Goal: Information Seeking & Learning: Learn about a topic

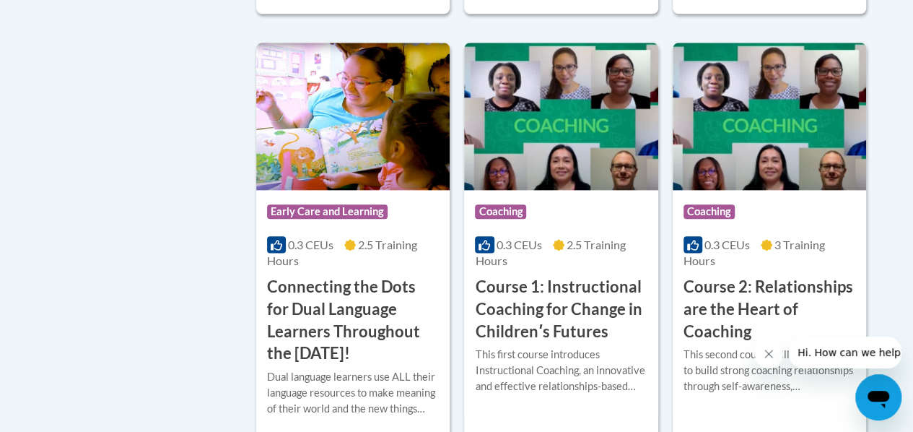
scroll to position [800, 0]
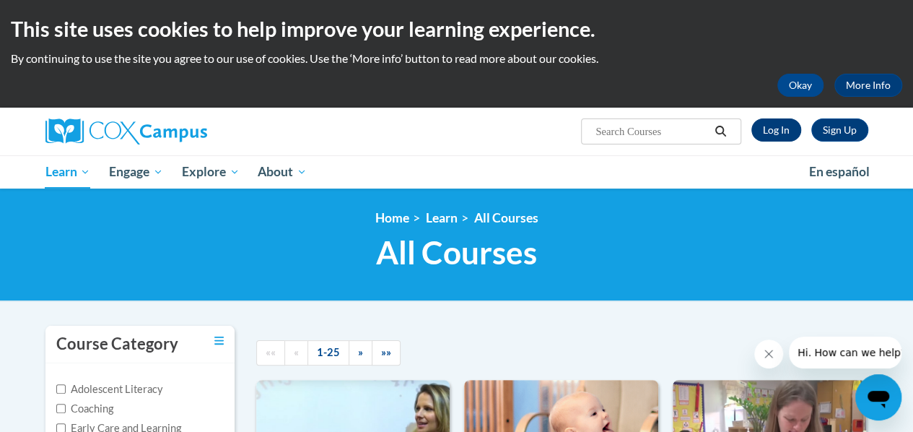
click at [771, 134] on link "Log In" at bounding box center [776, 129] width 50 height 23
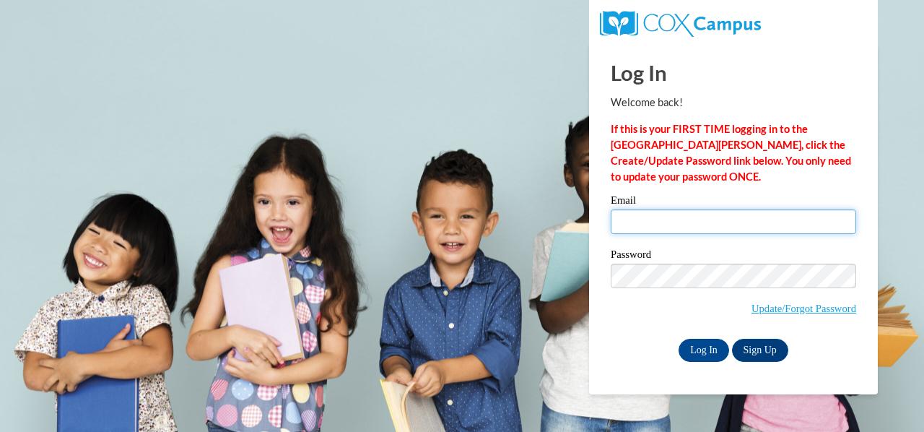
click at [731, 221] on input "Email" at bounding box center [733, 221] width 245 height 25
type input "[EMAIL_ADDRESS][DOMAIN_NAME]"
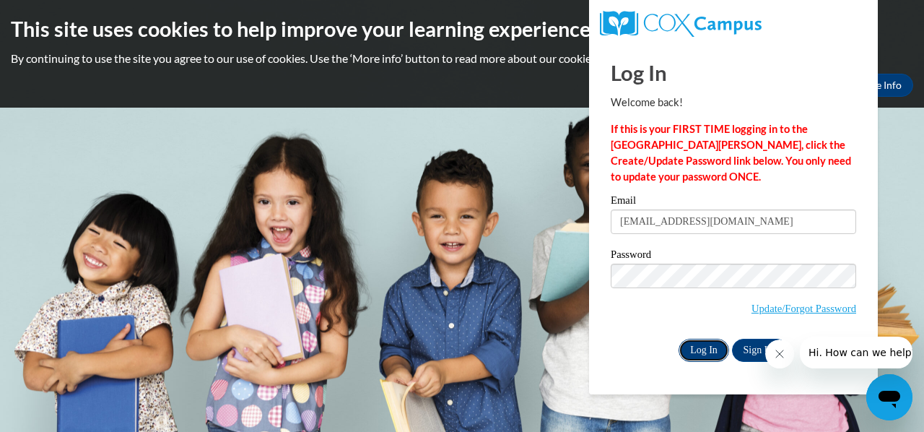
click at [707, 344] on input "Log In" at bounding box center [703, 349] width 51 height 23
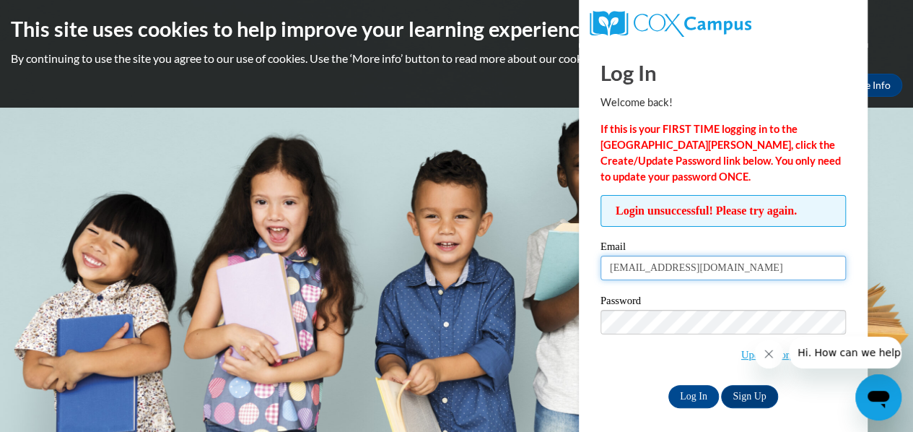
click at [662, 267] on input "drussom21@GMAIL.COM" at bounding box center [722, 267] width 245 height 25
click at [649, 267] on input "drussom21@GMAIL.COM" at bounding box center [722, 267] width 245 height 25
type input "mrussom718@GMAIL.COM"
click at [699, 393] on input "Log In" at bounding box center [693, 396] width 51 height 23
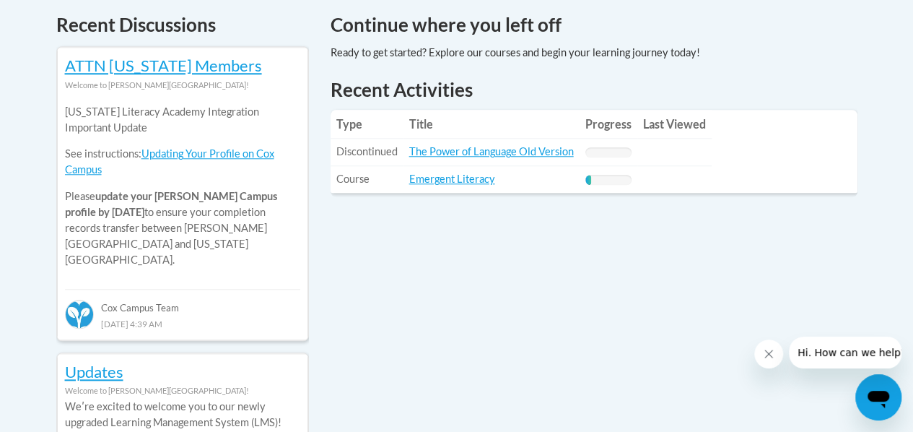
scroll to position [626, 0]
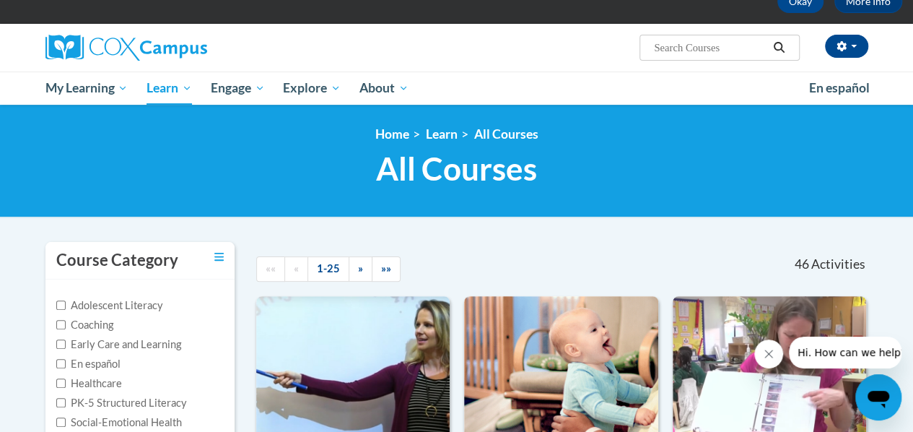
scroll to position [56, 0]
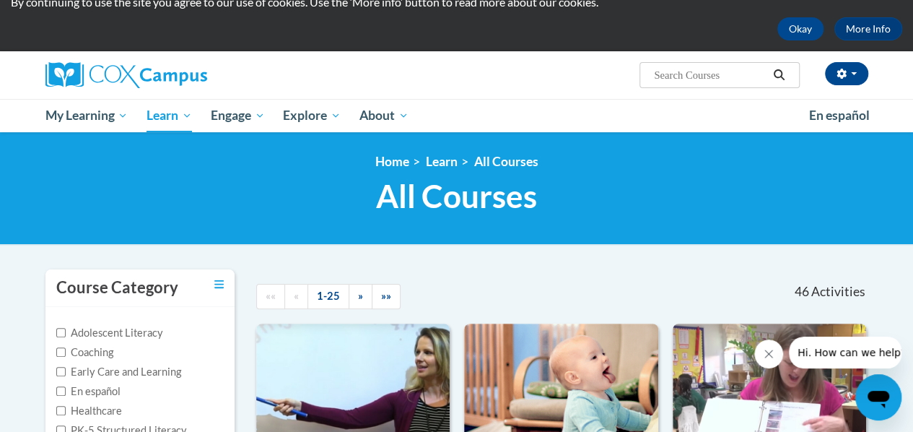
click at [713, 79] on input "Search..." at bounding box center [709, 74] width 115 height 17
type input "read with me"
click at [779, 77] on icon "Search" at bounding box center [779, 74] width 11 height 11
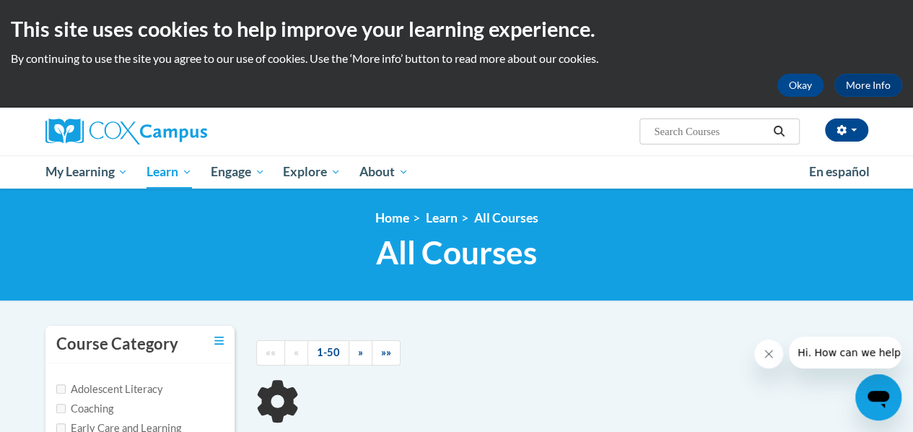
type input "read with me"
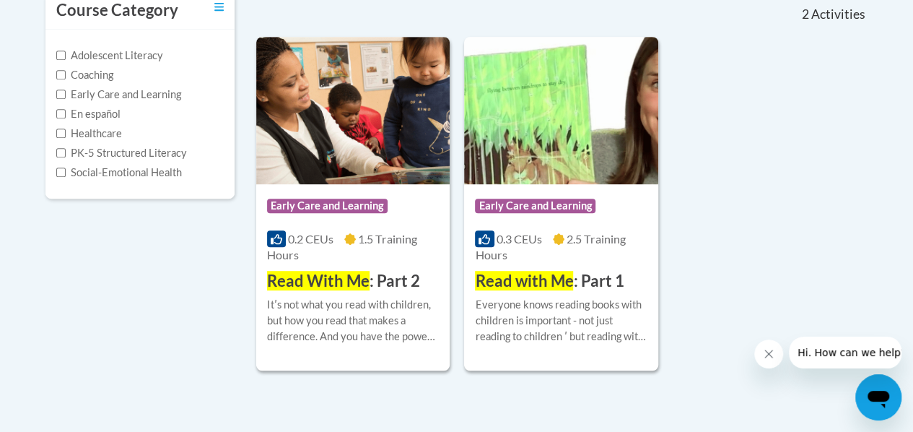
scroll to position [346, 0]
